Goal: Check status: Check status

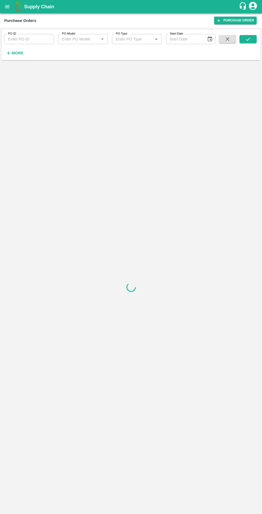
click at [26, 39] on input "PO ID" at bounding box center [29, 39] width 50 height 10
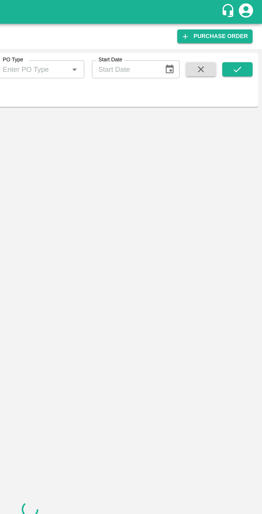
type input "180612"
click at [246, 42] on button "submit" at bounding box center [248, 39] width 17 height 8
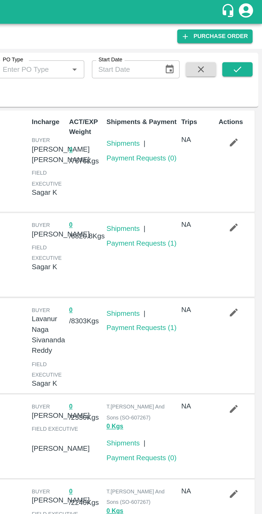
click at [248, 37] on icon "submit" at bounding box center [249, 39] width 6 height 6
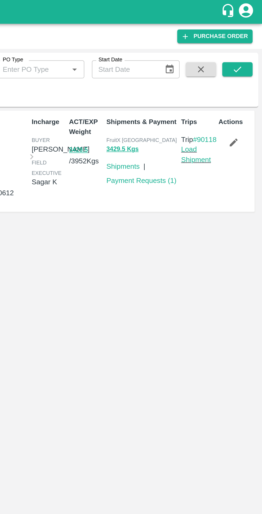
click at [192, 103] on link "Payment Requests ( 1 )" at bounding box center [195, 102] width 40 height 4
